Goal: Information Seeking & Learning: Learn about a topic

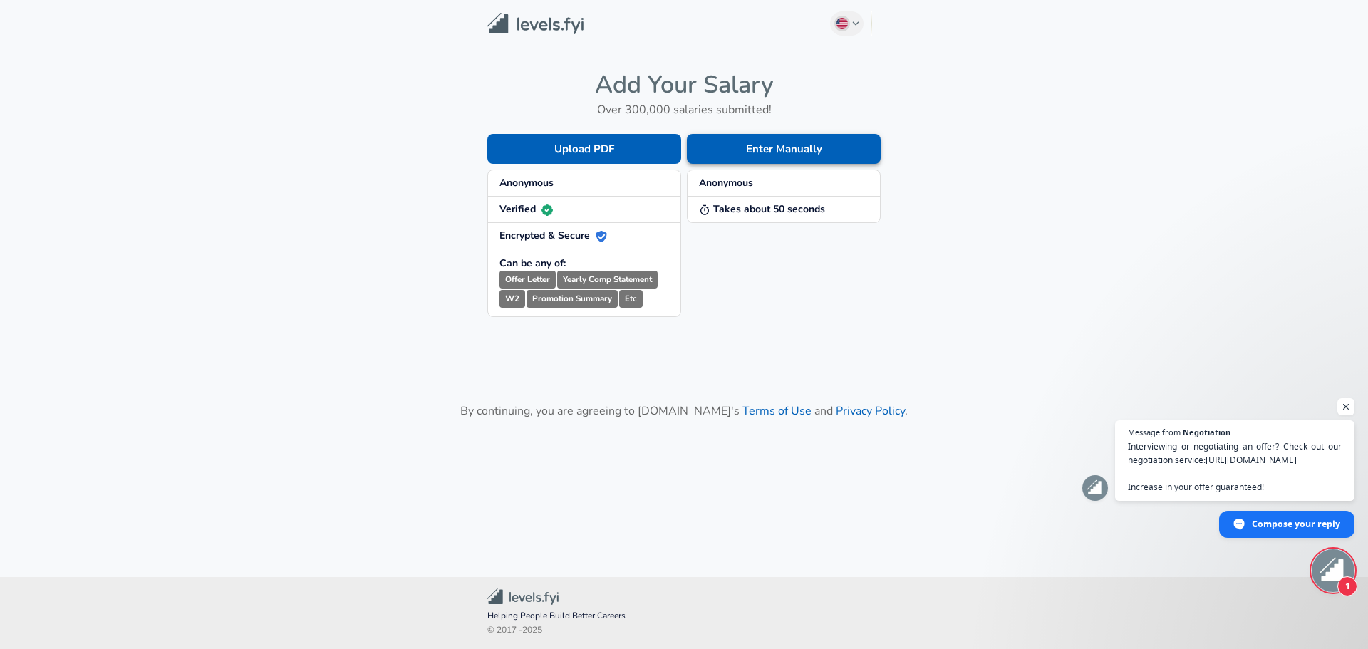
click at [713, 160] on button "Enter Manually" at bounding box center [784, 149] width 194 height 30
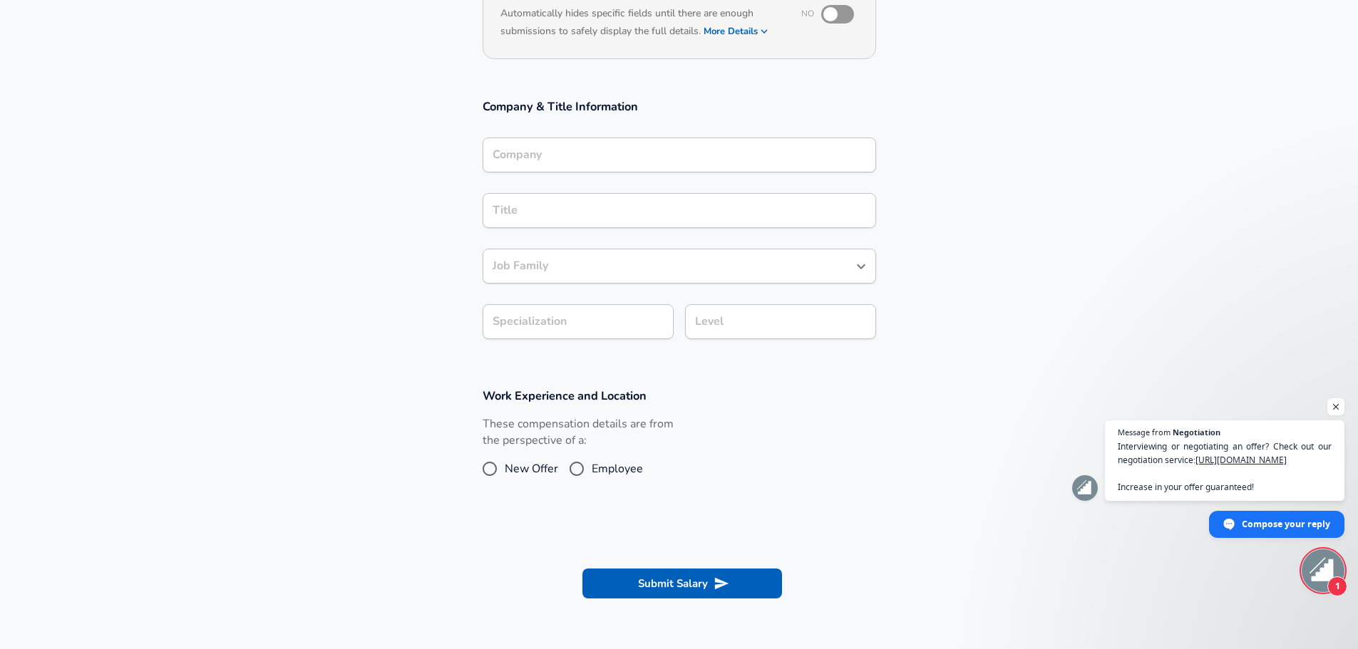
scroll to position [214, 0]
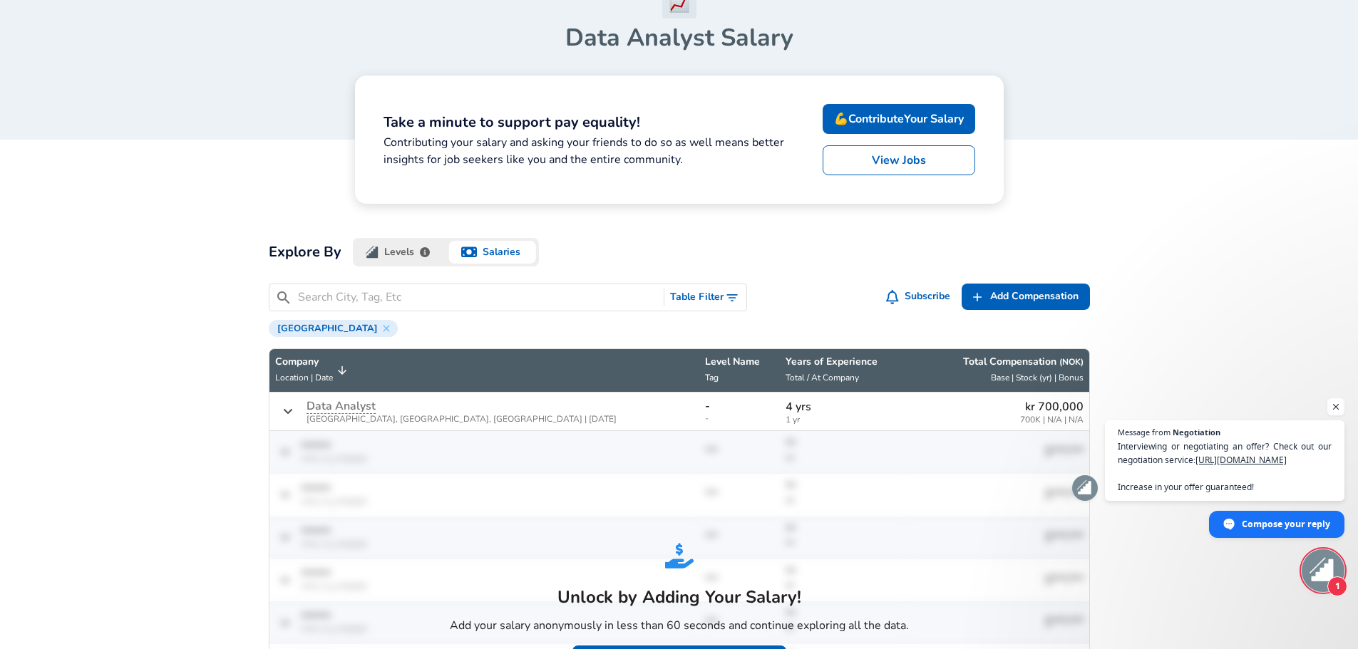
scroll to position [214, 0]
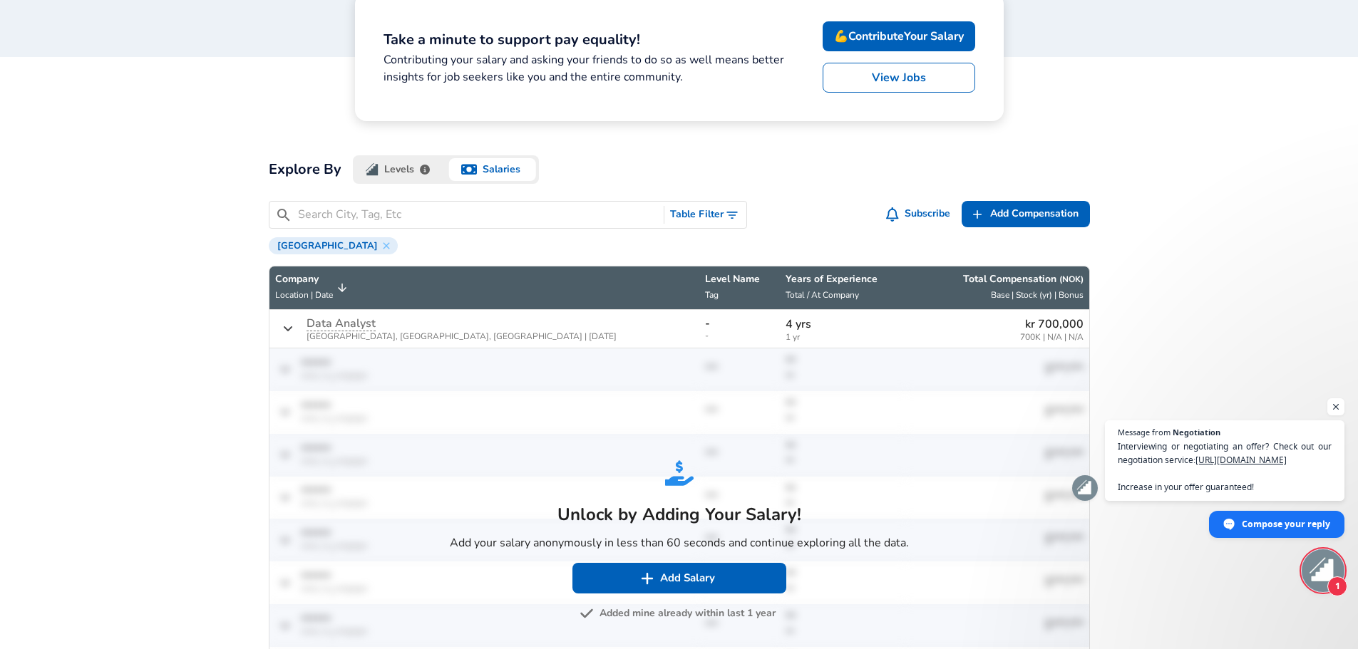
click at [316, 238] on div "[GEOGRAPHIC_DATA]" at bounding box center [333, 245] width 129 height 17
click at [383, 243] on icon at bounding box center [386, 245] width 6 height 6
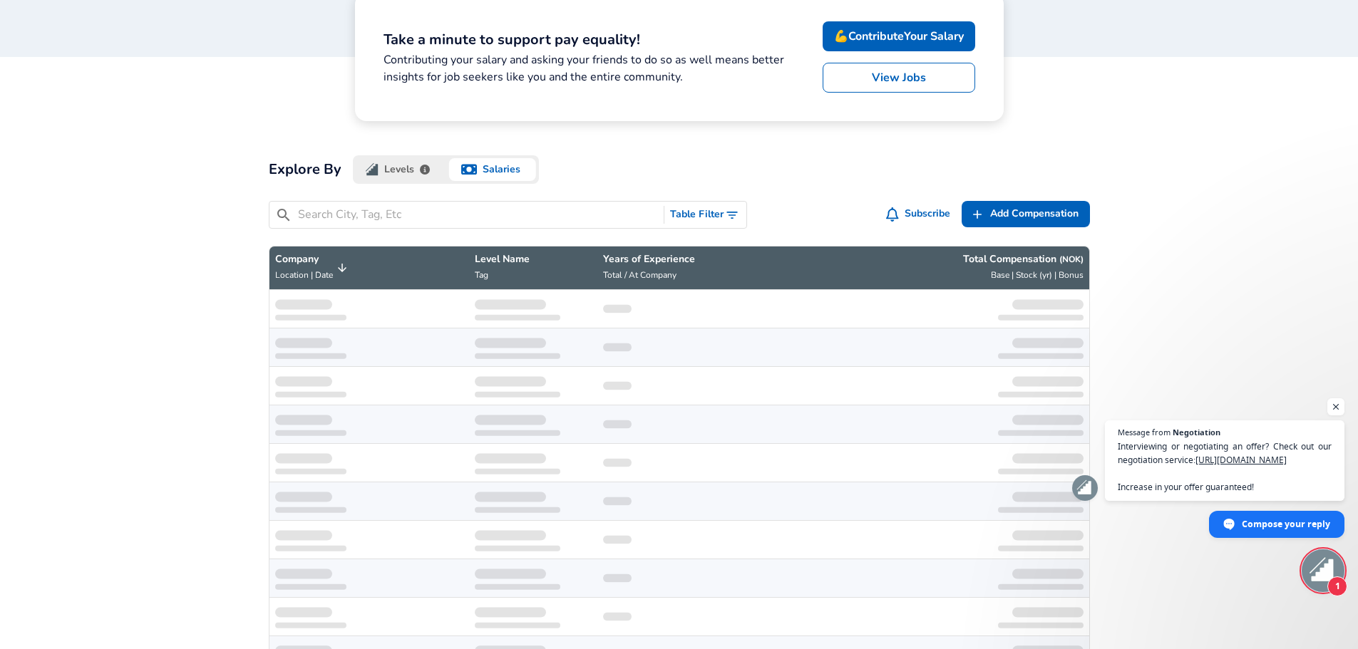
click at [322, 214] on input "Search City, Tag, Etc" at bounding box center [478, 215] width 361 height 18
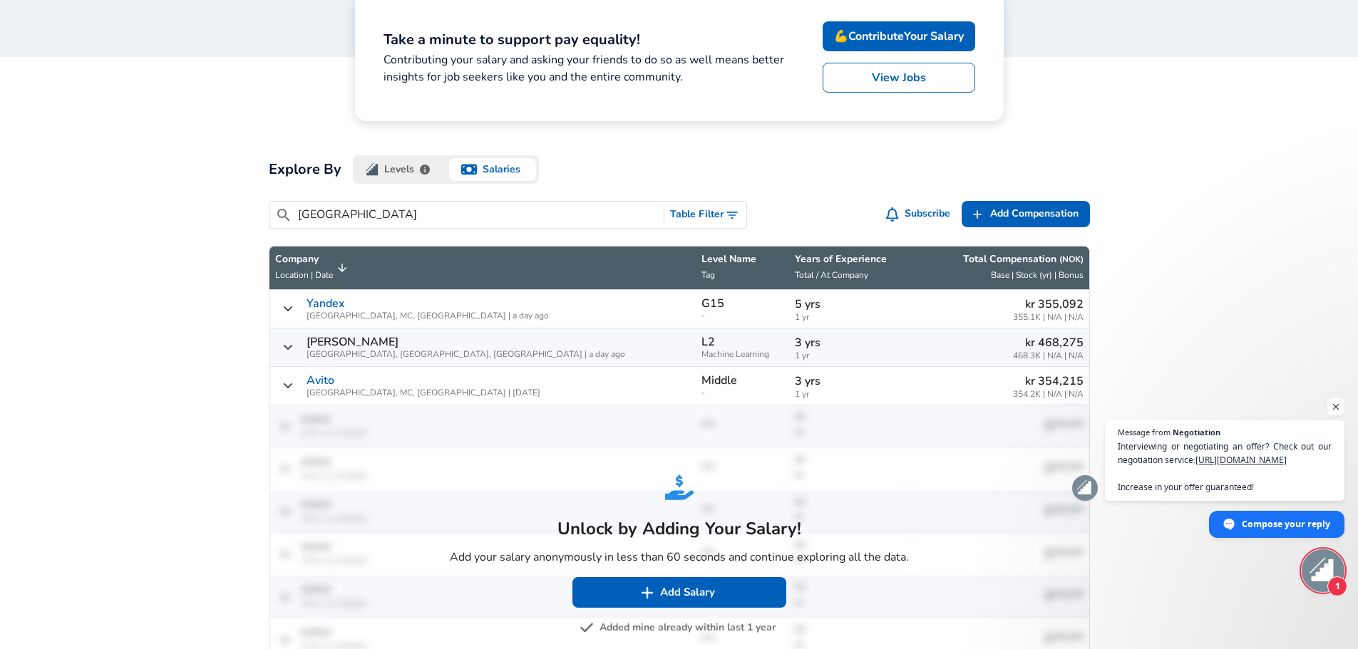
type input "[GEOGRAPHIC_DATA]"
click at [742, 197] on div "​ russia Table Filter Subscribe Add Add Comp Add Compensation" at bounding box center [673, 212] width 833 height 45
click at [725, 209] on icon "Toggle Search Filters" at bounding box center [732, 215] width 14 height 14
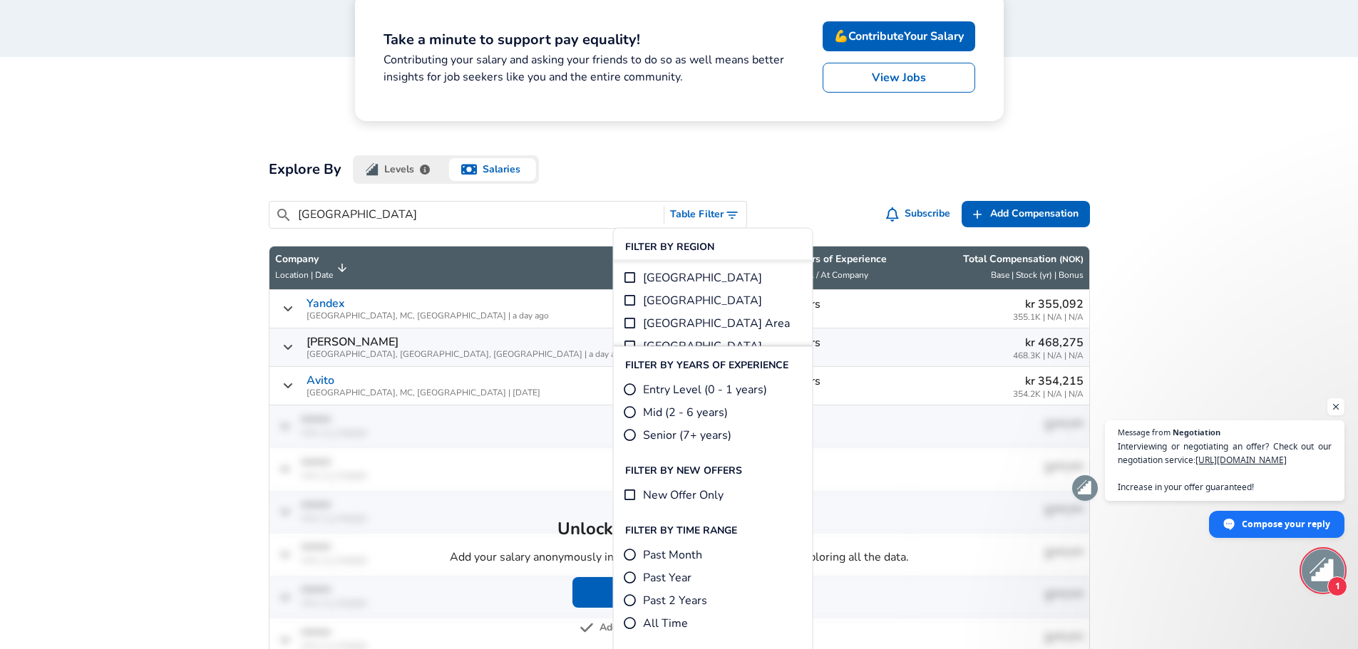
click at [641, 409] on label "Mid (2 - 6 years)" at bounding box center [675, 412] width 105 height 17
click at [637, 409] on input "Mid (2 - 6 years)" at bounding box center [630, 413] width 14 height 14
radio input "true"
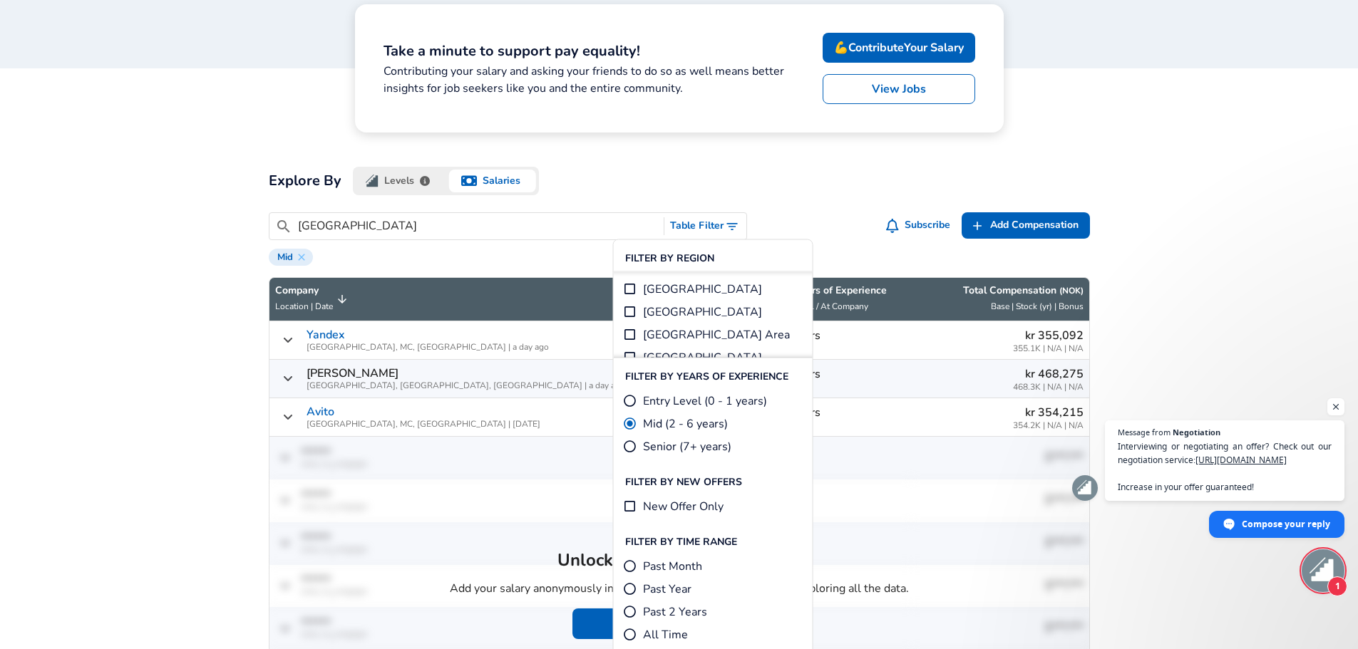
scroll to position [143, 0]
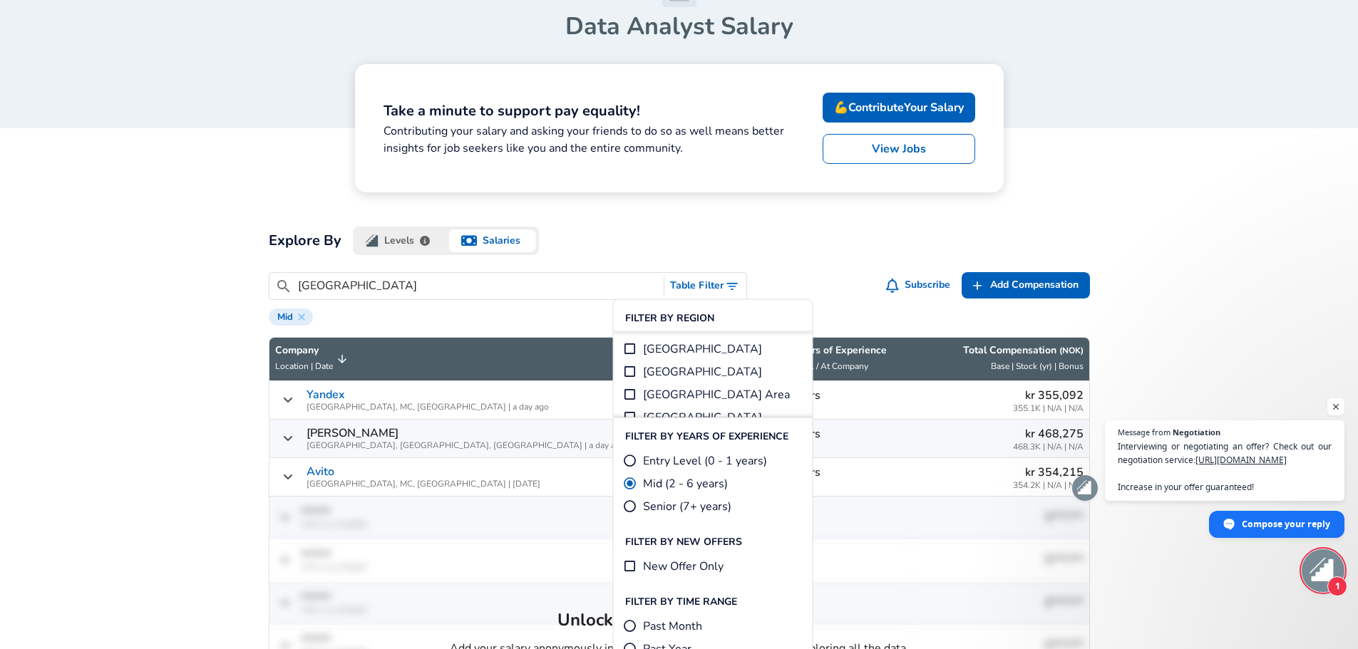
click at [825, 280] on div "​ russia Table Filter Subscribe Add Add Comp Add Compensation" at bounding box center [679, 286] width 821 height 28
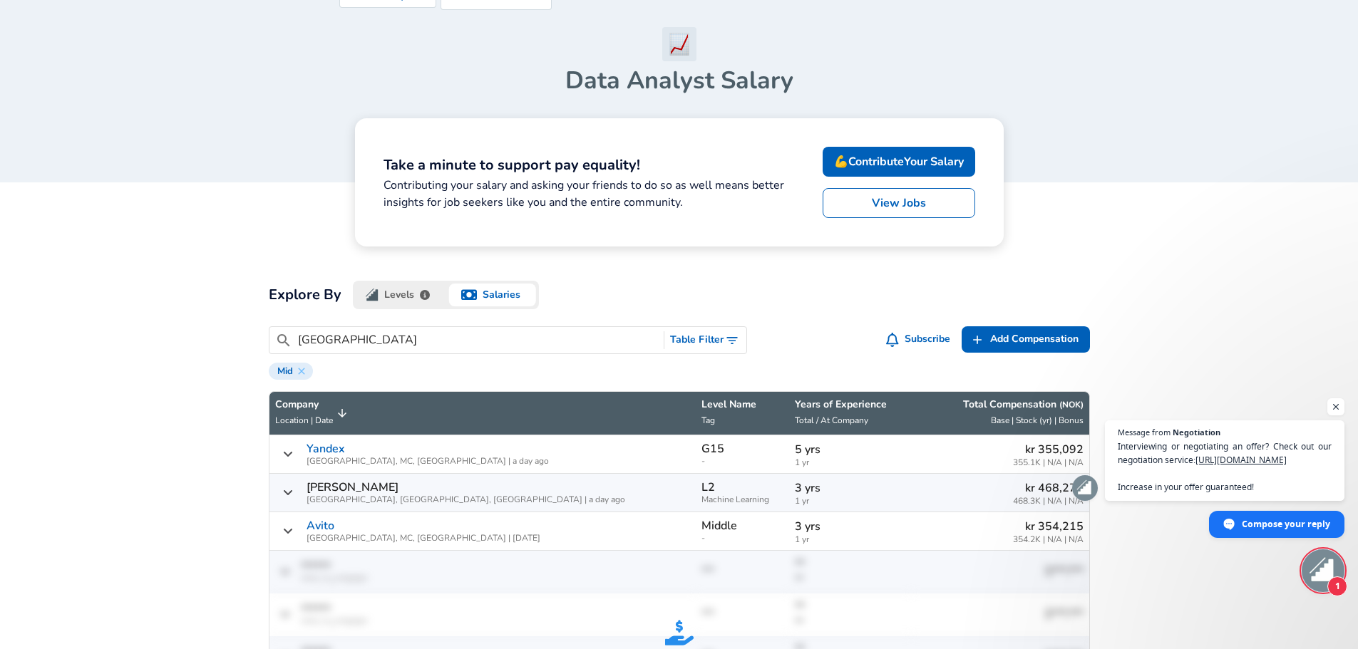
scroll to position [71, 0]
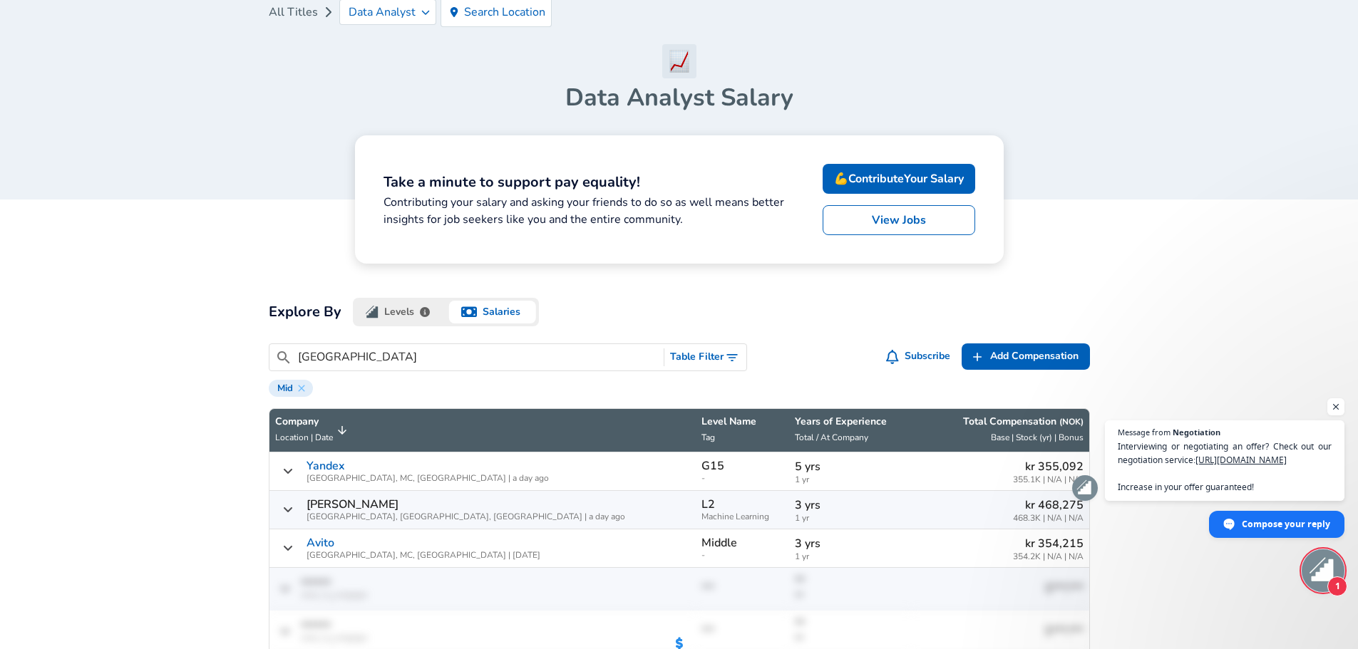
click at [701, 359] on button "Table Filter" at bounding box center [705, 357] width 82 height 26
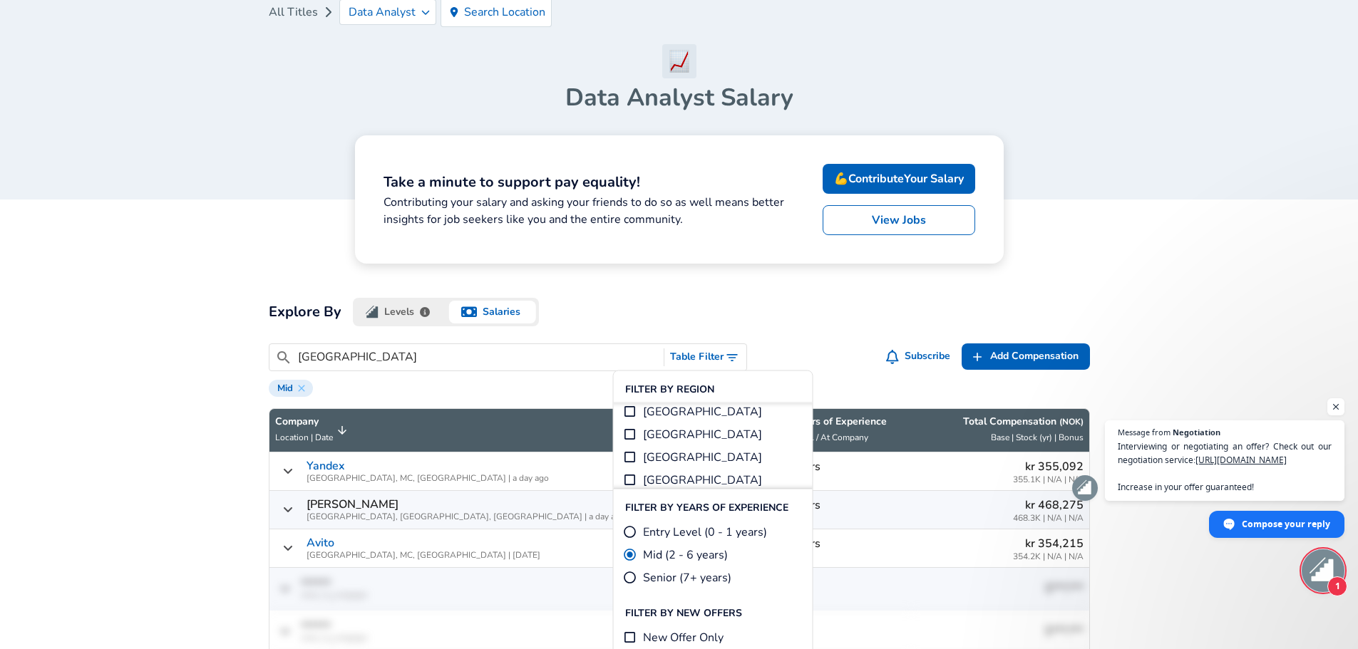
click at [828, 362] on div "​ russia Table Filter Subscribe Add Add Comp Add Compensation" at bounding box center [679, 358] width 821 height 28
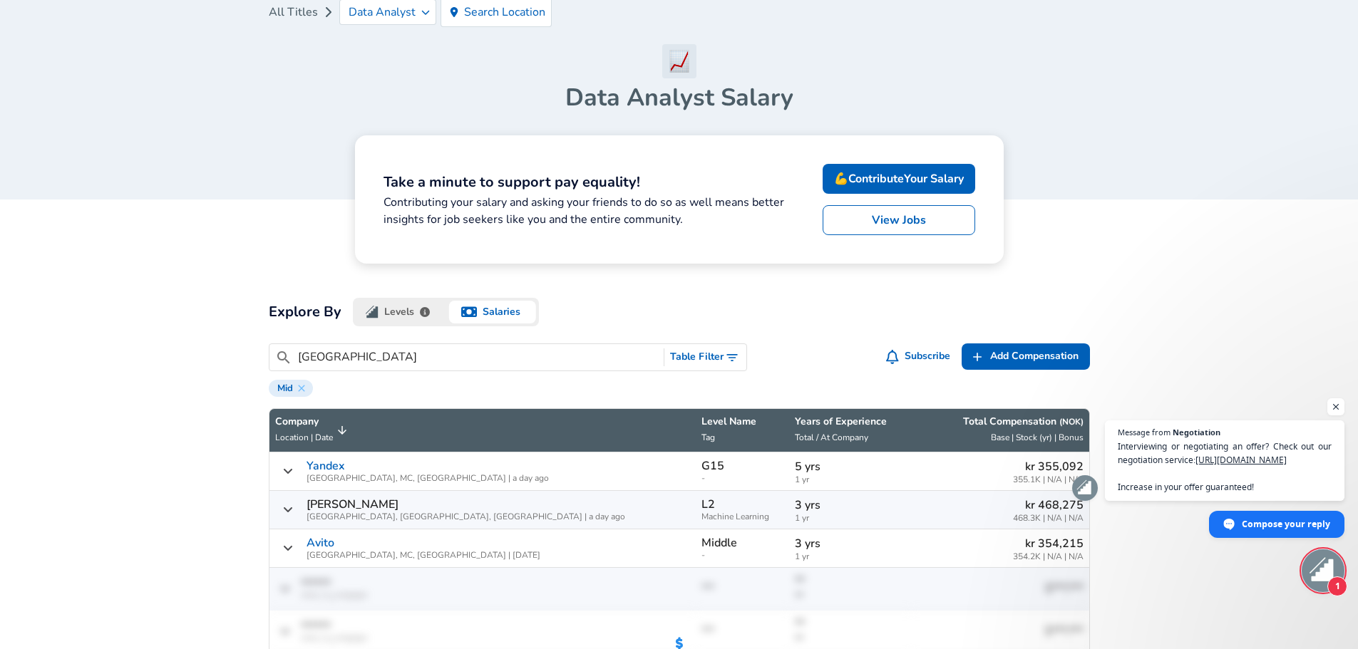
click at [313, 249] on article "Take a minute to support pay equality! Contributing your salary and asking your…" at bounding box center [679, 199] width 821 height 128
